Goal: Task Accomplishment & Management: Manage account settings

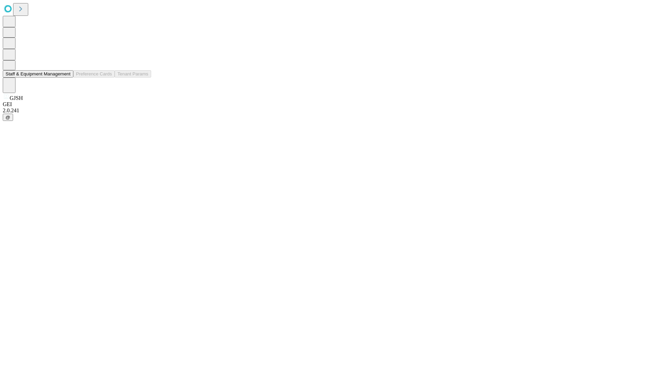
click at [66, 77] on button "Staff & Equipment Management" at bounding box center [38, 73] width 71 height 7
